Goal: Information Seeking & Learning: Learn about a topic

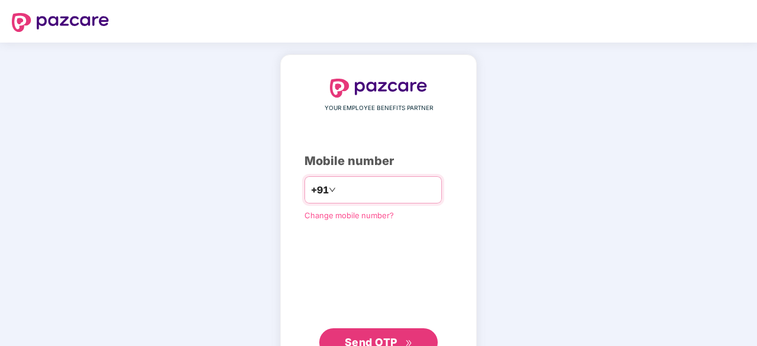
click at [338, 187] on input "number" at bounding box center [386, 190] width 97 height 19
type input "**********"
click at [358, 334] on span "Send OTP" at bounding box center [379, 341] width 68 height 17
click at [329, 189] on icon "down" at bounding box center [332, 190] width 6 height 4
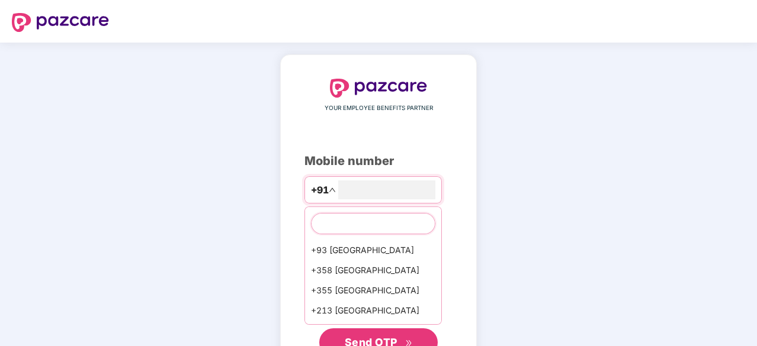
click at [328, 226] on input "text" at bounding box center [373, 223] width 124 height 21
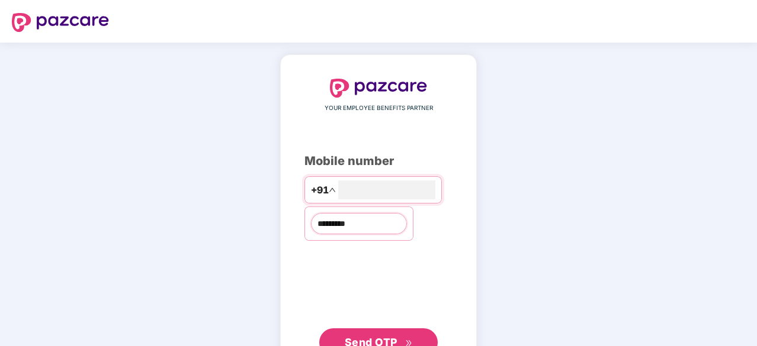
type input "**********"
click at [382, 336] on span "Send OTP" at bounding box center [371, 342] width 53 height 12
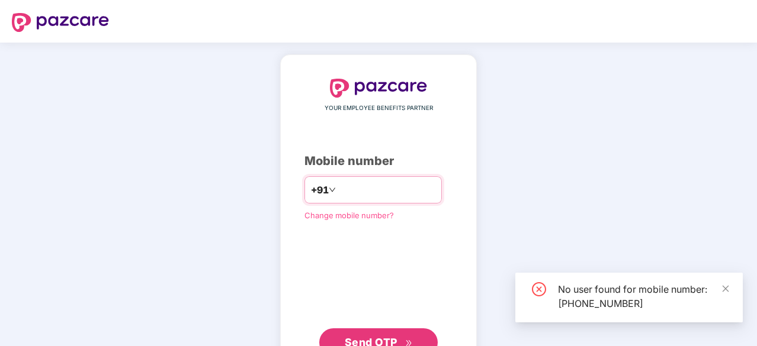
click at [401, 188] on input "**********" at bounding box center [386, 190] width 97 height 19
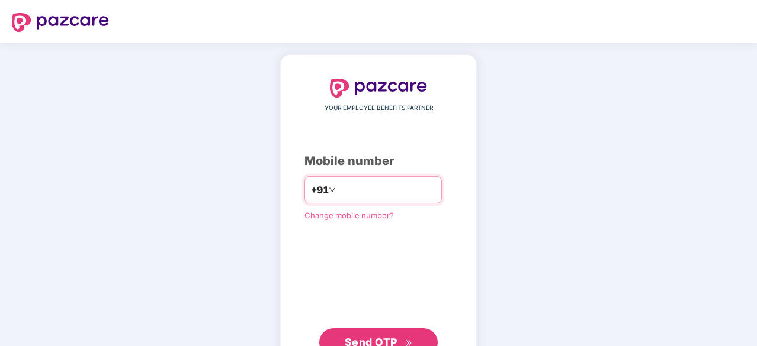
type input "*"
type input "**"
click at [362, 213] on span "Change mobile number?" at bounding box center [348, 214] width 89 height 9
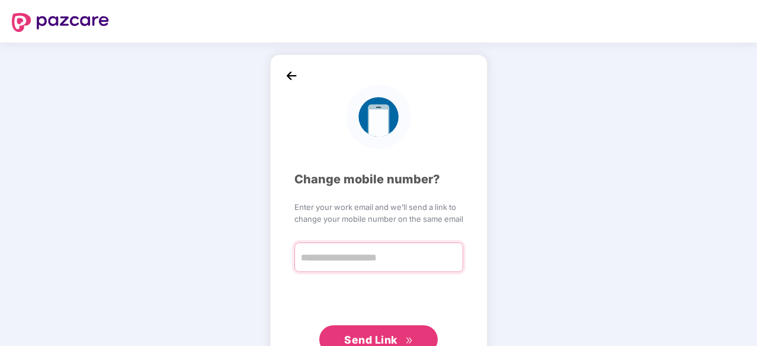
click at [339, 259] on input "text" at bounding box center [378, 258] width 169 height 30
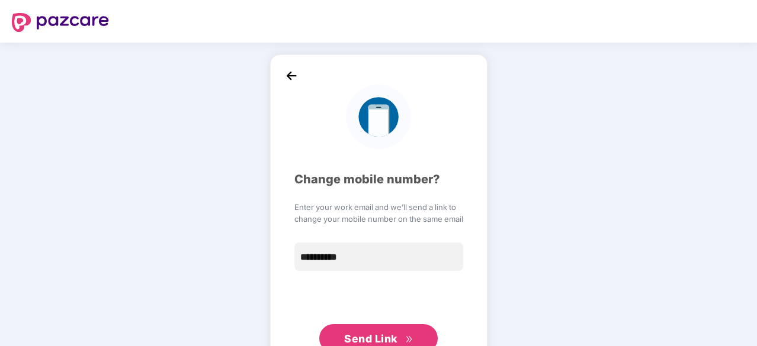
type input "**********"
click at [386, 340] on span "Send Link" at bounding box center [370, 339] width 53 height 12
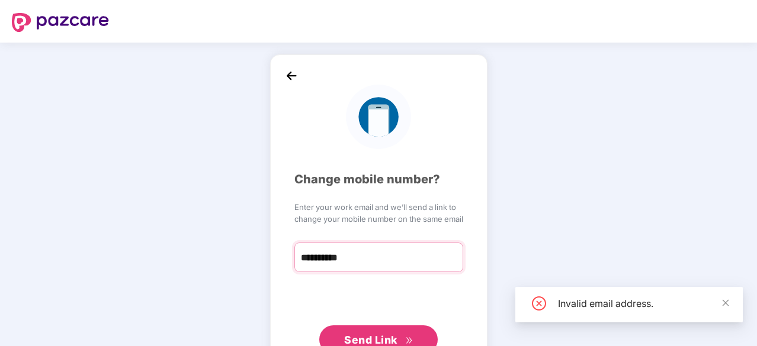
click at [377, 258] on input "**********" at bounding box center [378, 258] width 169 height 30
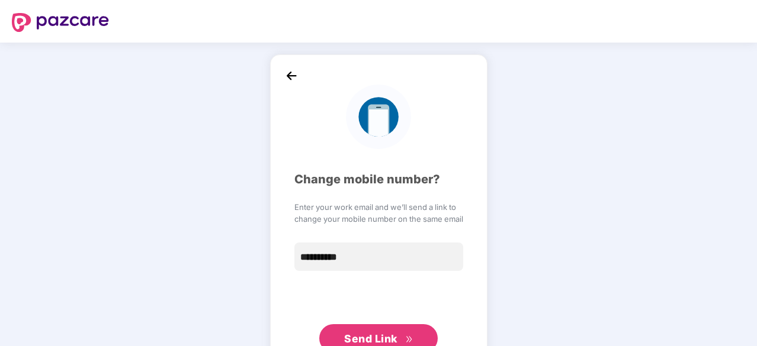
click at [287, 70] on img at bounding box center [291, 76] width 18 height 18
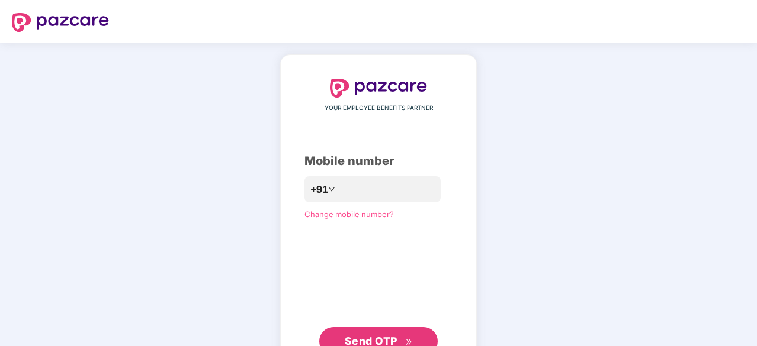
click at [287, 70] on div "YOUR EMPLOYEE BENEFITS PARTNER Mobile number +91 Change mobile number? Send OTP" at bounding box center [378, 217] width 197 height 326
click at [352, 198] on input "number" at bounding box center [386, 190] width 97 height 19
type input "**********"
click at [406, 334] on span "Send OTP" at bounding box center [379, 341] width 68 height 17
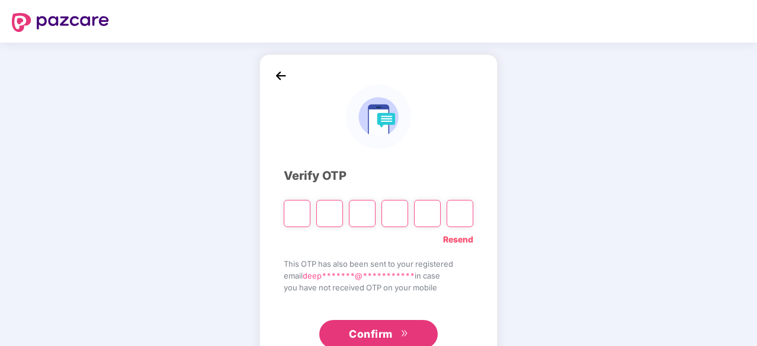
type input "*"
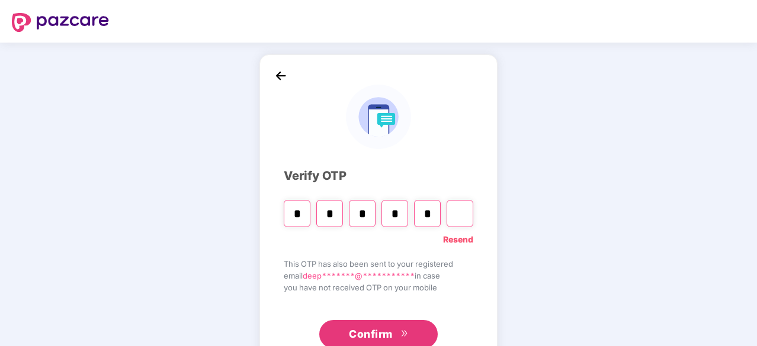
type input "*"
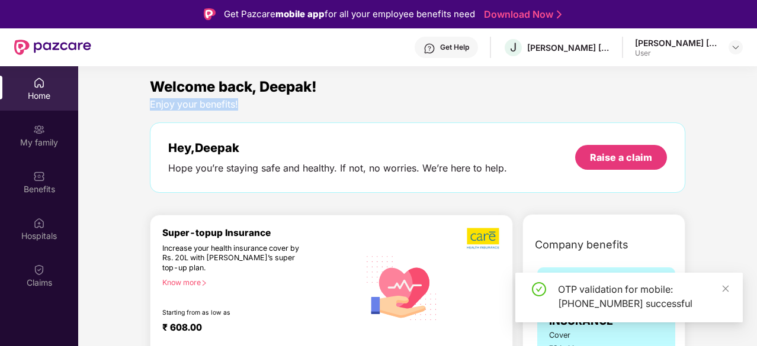
drag, startPoint x: 754, startPoint y: 76, endPoint x: 757, endPoint y: 108, distance: 31.5
click at [756, 108] on html "Get Pazcare mobile app for all your employee benefits need Download Now Get Hel…" at bounding box center [378, 173] width 757 height 346
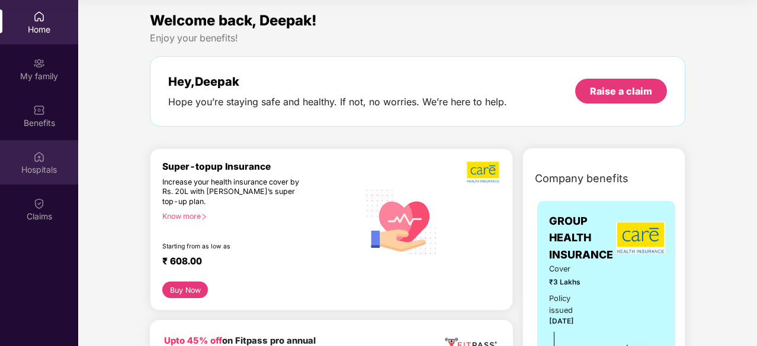
click at [38, 164] on div "Hospitals" at bounding box center [39, 170] width 78 height 12
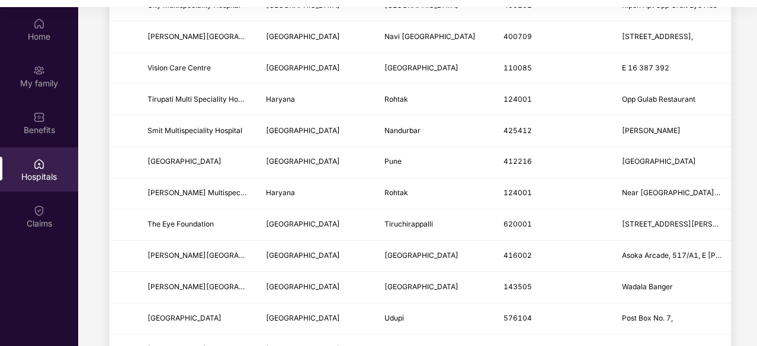
scroll to position [66, 0]
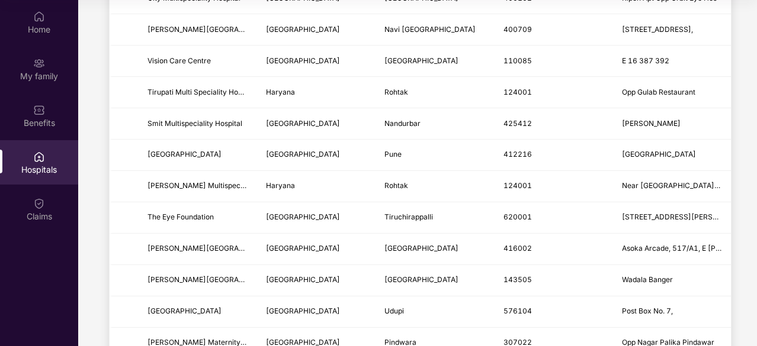
click at [751, 225] on main "GROUP HEALTH INSURANCE - Employee Spouse Children Last updated on [DATE] . Clai…" at bounding box center [417, 243] width 679 height 1826
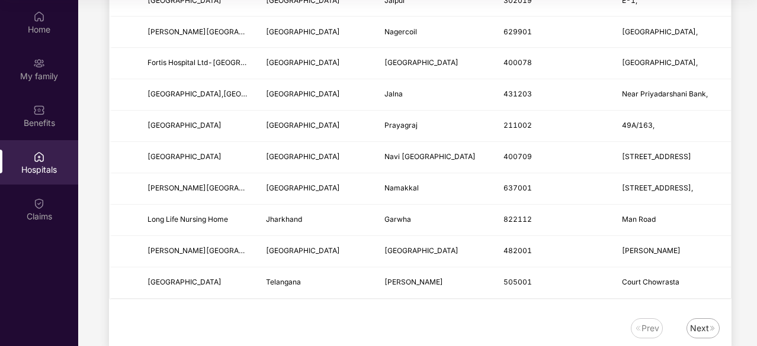
scroll to position [1467, 0]
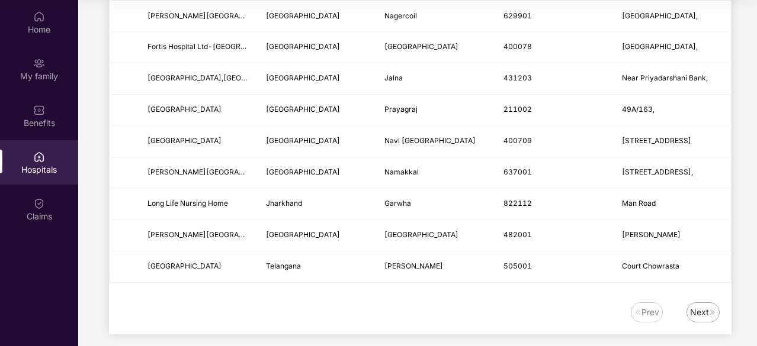
click at [699, 306] on div "Next" at bounding box center [699, 312] width 19 height 13
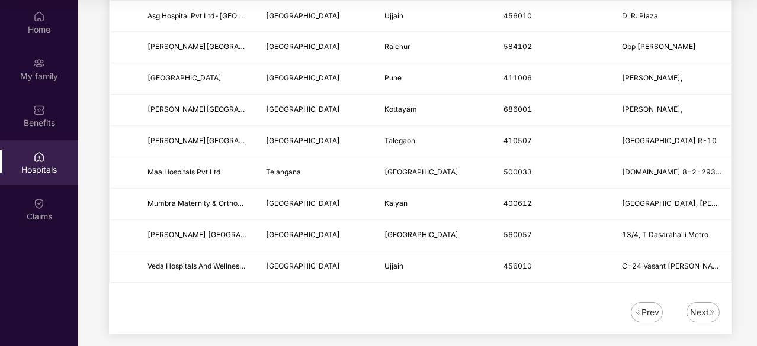
click at [699, 306] on div "Next" at bounding box center [699, 312] width 19 height 13
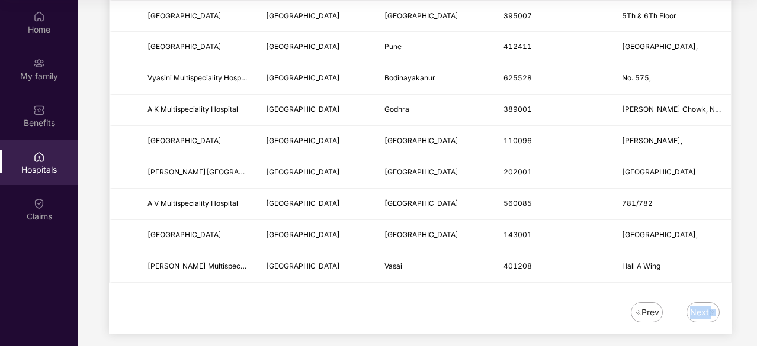
drag, startPoint x: 754, startPoint y: 284, endPoint x: 757, endPoint y: 302, distance: 18.6
click at [756, 280] on html "Get Pazcare mobile app for all your employee benefits need Download Now Get Hel…" at bounding box center [378, 107] width 757 height 346
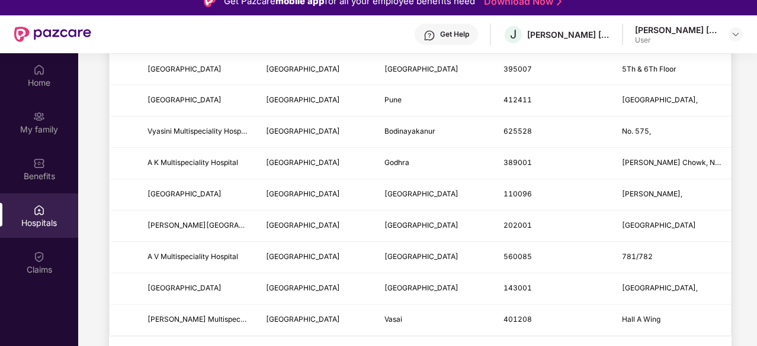
scroll to position [0, 0]
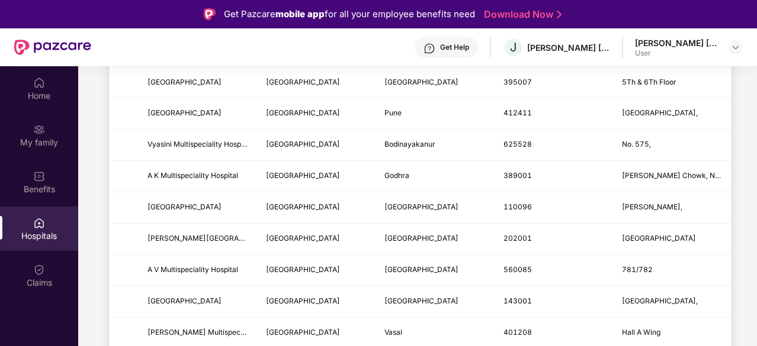
click at [47, 236] on div "Hospitals" at bounding box center [39, 236] width 78 height 12
click at [37, 89] on div "Home" at bounding box center [39, 88] width 78 height 44
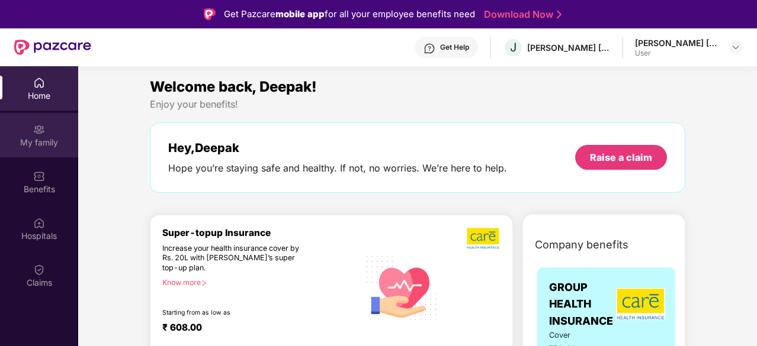
click at [37, 144] on div "My family" at bounding box center [39, 143] width 78 height 12
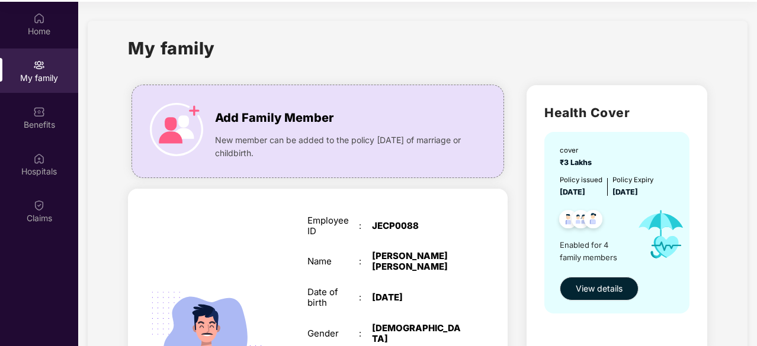
scroll to position [66, 0]
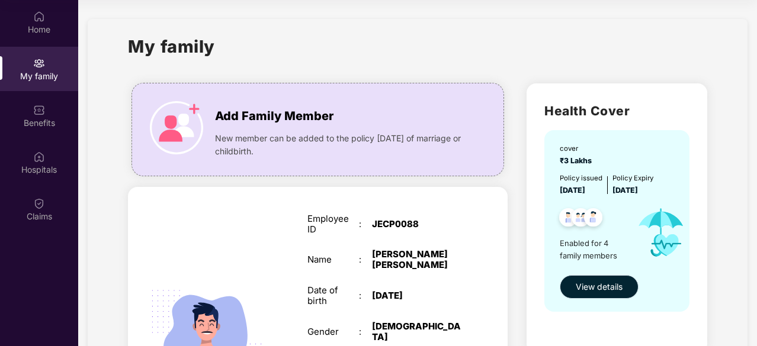
click at [586, 288] on span "View details" at bounding box center [599, 287] width 47 height 13
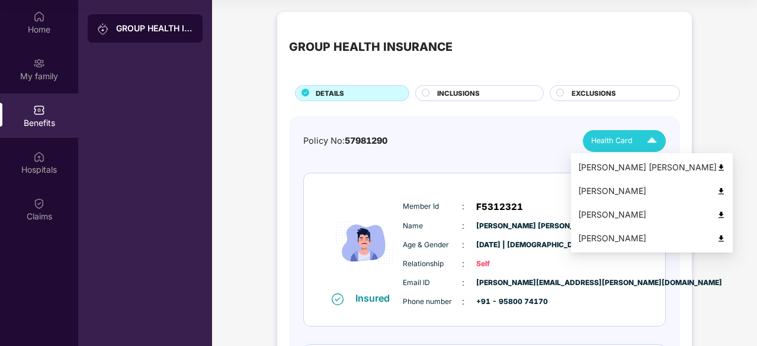
click at [656, 141] on img at bounding box center [651, 141] width 21 height 21
click at [716, 169] on img at bounding box center [720, 167] width 9 height 9
click at [628, 189] on div "[PERSON_NAME]" at bounding box center [651, 191] width 147 height 13
click at [650, 139] on img at bounding box center [651, 141] width 21 height 21
click at [637, 213] on div "[PERSON_NAME]" at bounding box center [651, 214] width 147 height 13
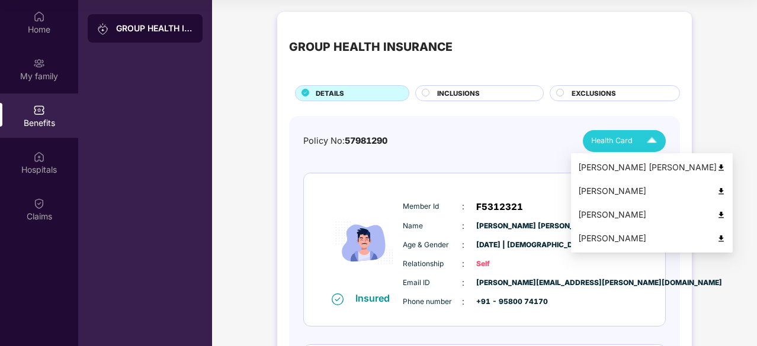
click at [643, 137] on img at bounding box center [651, 141] width 21 height 21
click at [634, 234] on div "[PERSON_NAME]" at bounding box center [651, 238] width 147 height 13
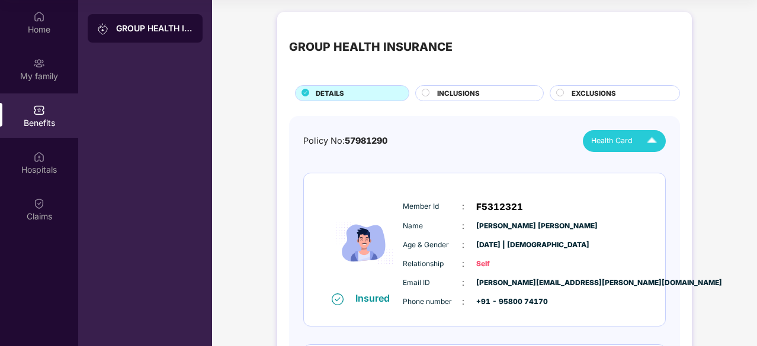
click at [450, 96] on span "INCLUSIONS" at bounding box center [458, 93] width 43 height 11
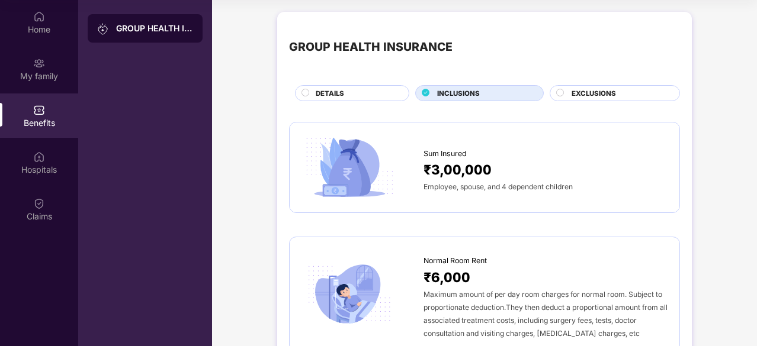
scroll to position [0, 0]
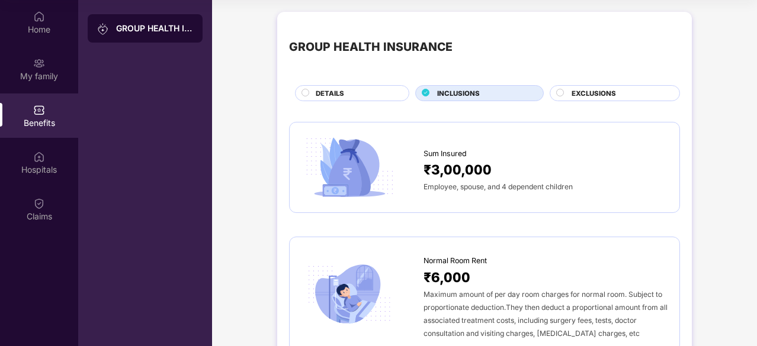
click at [561, 91] on circle at bounding box center [560, 92] width 7 height 7
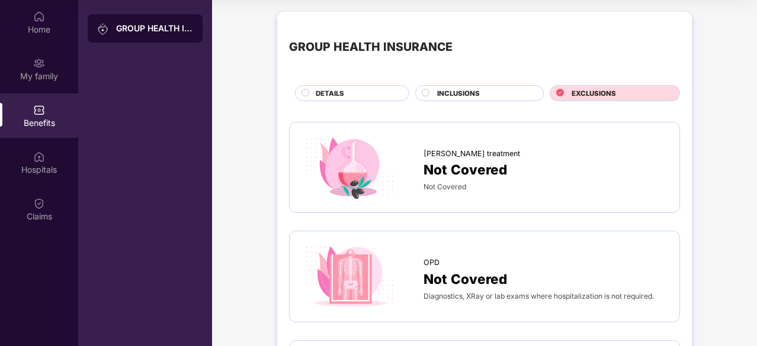
click at [427, 93] on circle at bounding box center [425, 92] width 7 height 7
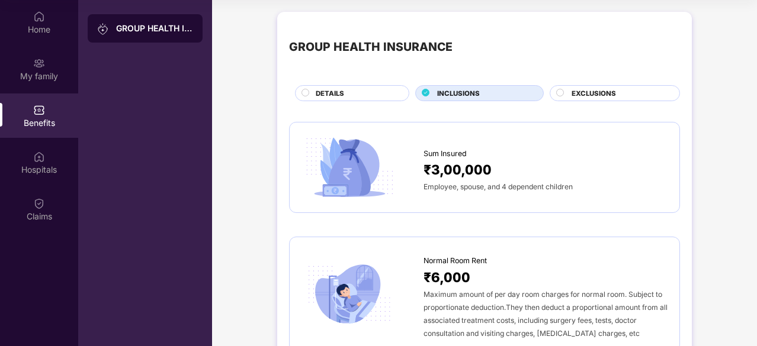
click at [306, 92] on circle at bounding box center [305, 92] width 7 height 7
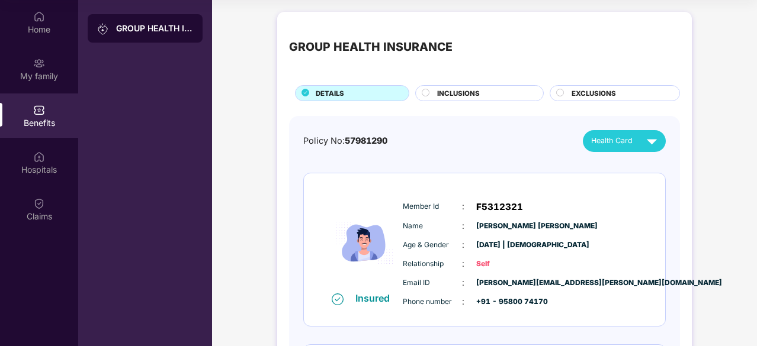
scroll to position [0, 0]
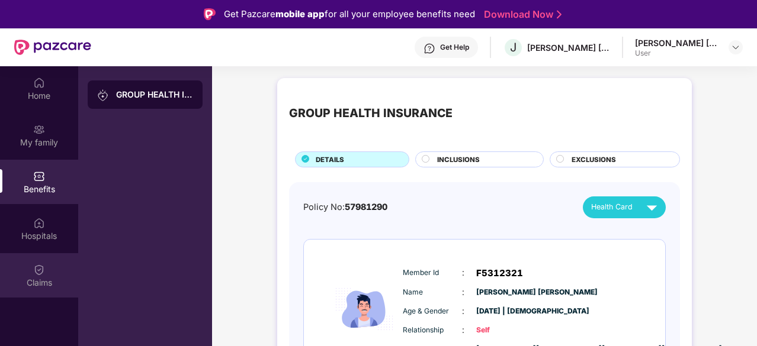
click at [31, 269] on div "Claims" at bounding box center [39, 275] width 78 height 44
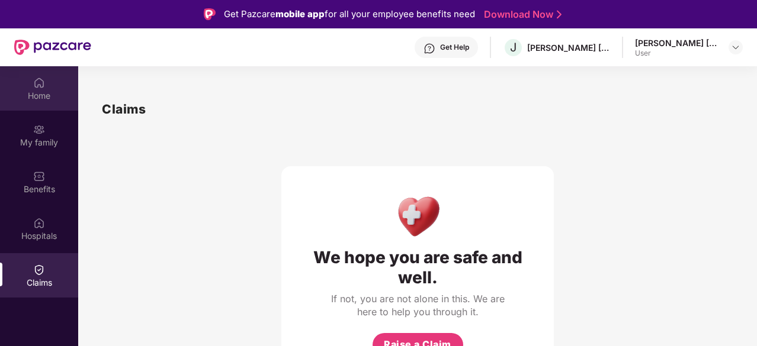
click at [36, 85] on img at bounding box center [39, 83] width 12 height 12
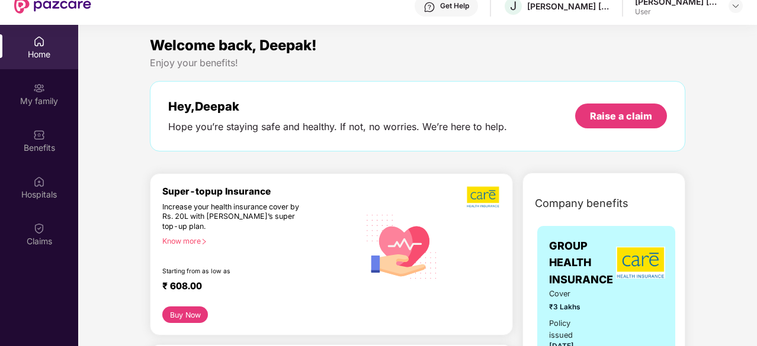
scroll to position [66, 0]
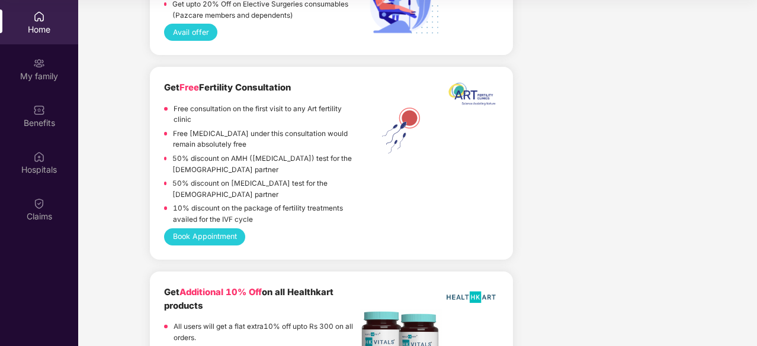
scroll to position [1563, 0]
